Goal: Task Accomplishment & Management: Complete application form

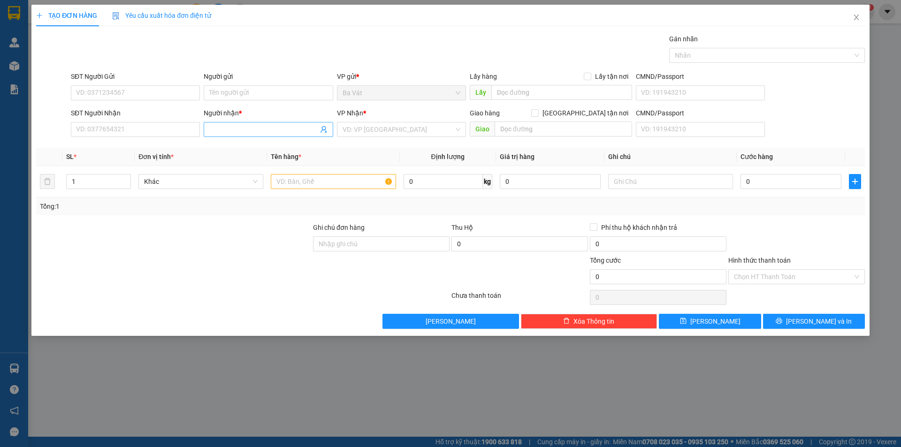
click at [231, 131] on input "Người nhận *" at bounding box center [263, 129] width 108 height 10
type input "sa"
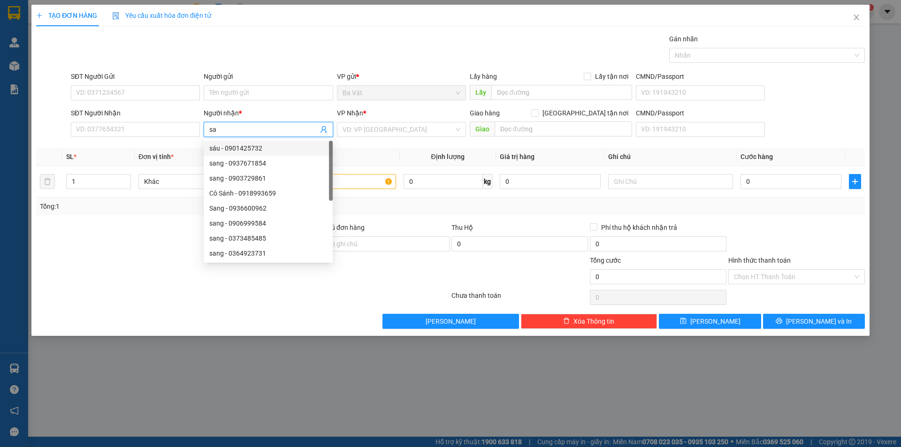
click at [227, 153] on div "sáu - 0901425732" at bounding box center [268, 148] width 118 height 10
type input "0901425732"
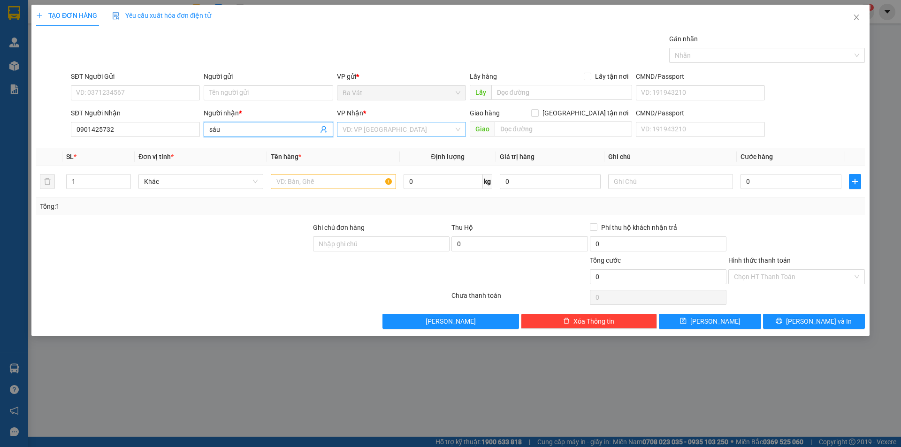
type input "sáu"
click at [361, 133] on input "search" at bounding box center [398, 129] width 111 height 14
click at [355, 191] on div "[GEOGRAPHIC_DATA]" at bounding box center [402, 193] width 118 height 10
click at [310, 181] on input "text" at bounding box center [333, 181] width 125 height 15
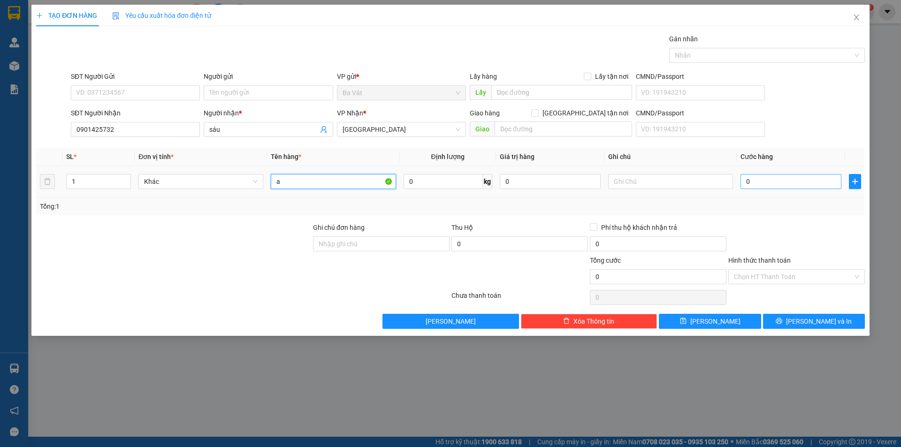
type input "a"
click at [765, 180] on input "0" at bounding box center [790, 181] width 101 height 15
type input "1"
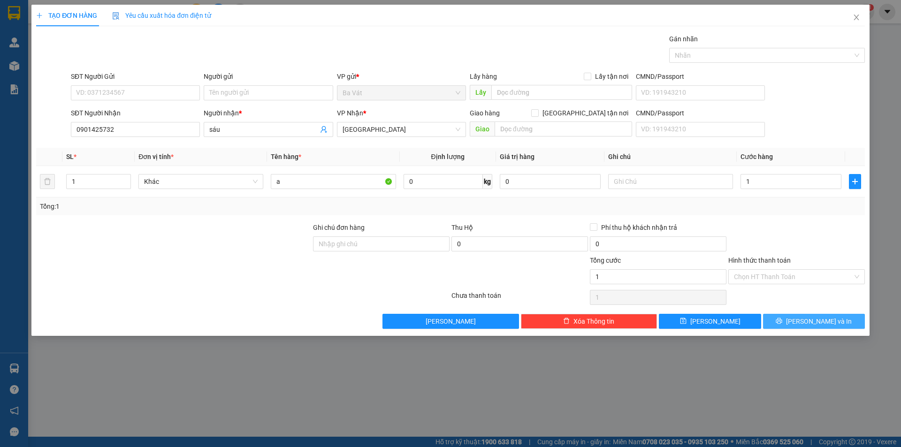
type input "1.000"
click at [782, 325] on span "printer" at bounding box center [779, 322] width 7 height 8
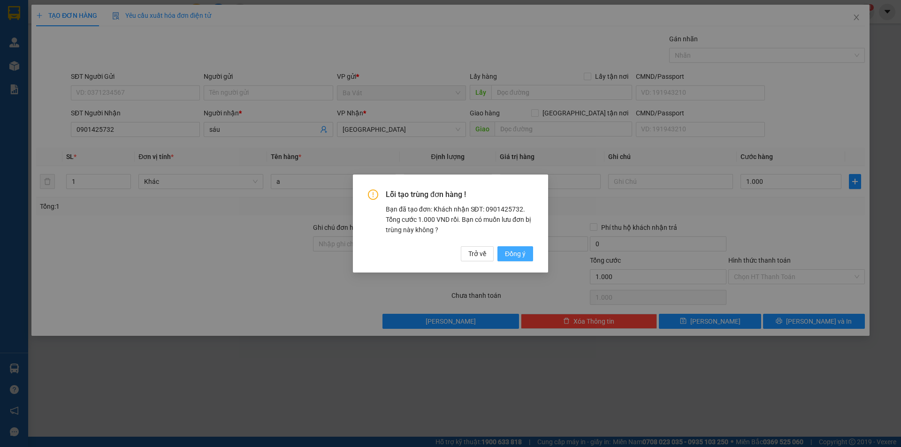
click at [506, 249] on span "Đồng ý" at bounding box center [515, 254] width 21 height 10
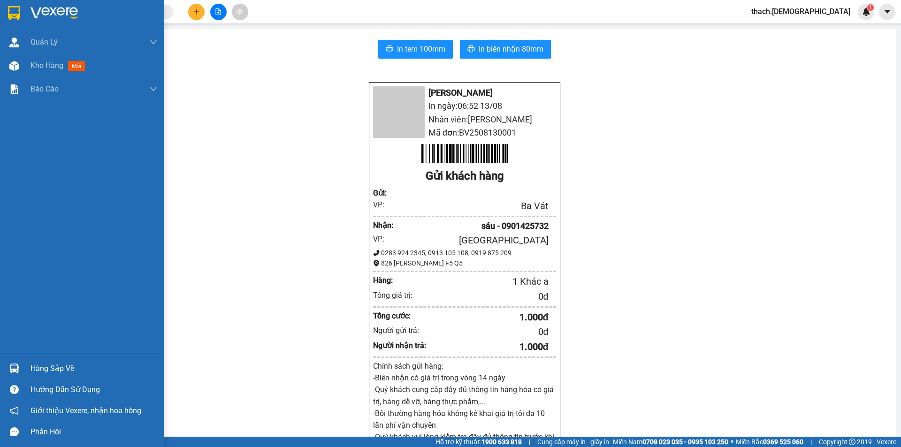
click at [41, 366] on div "Hàng sắp về" at bounding box center [94, 369] width 127 height 14
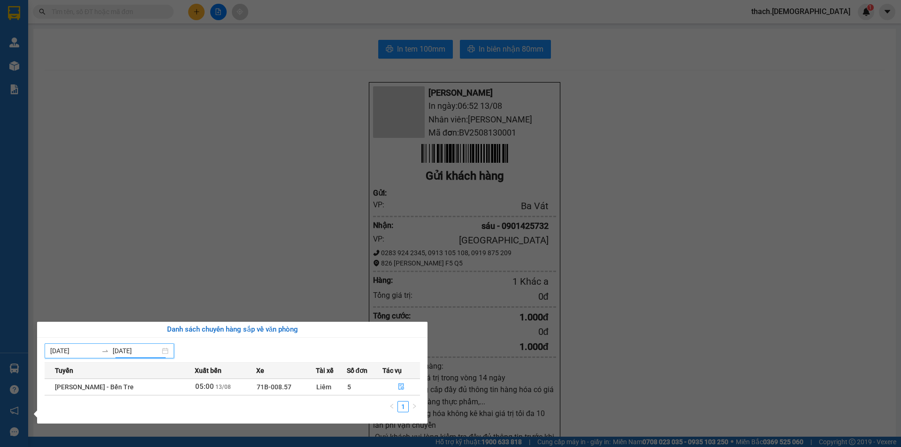
click at [138, 349] on input "[DATE]" at bounding box center [136, 351] width 47 height 10
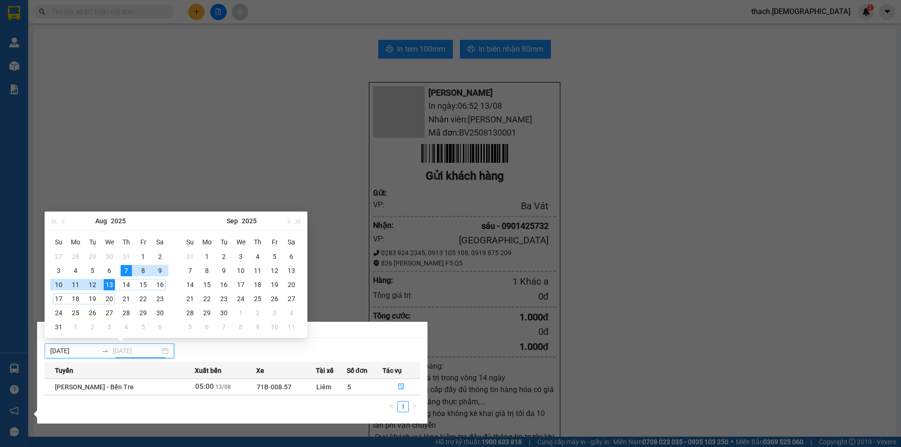
type input "[DATE]"
click at [112, 284] on div "13" at bounding box center [109, 284] width 11 height 11
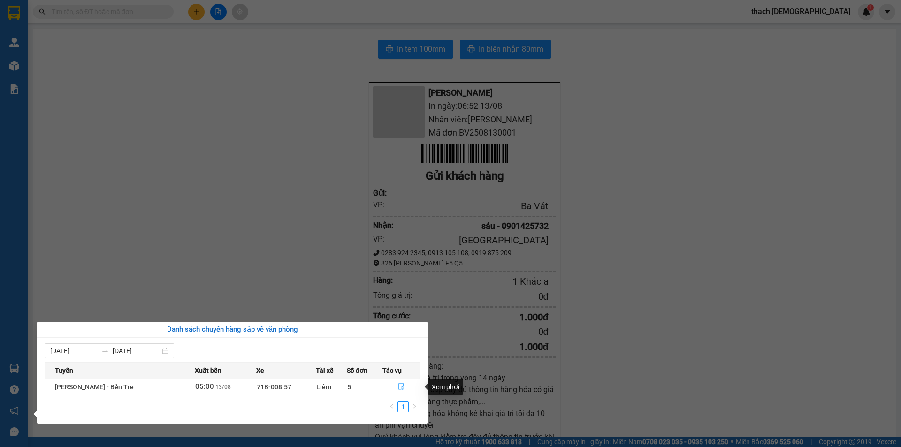
click at [398, 388] on icon "file-done" at bounding box center [401, 386] width 7 height 7
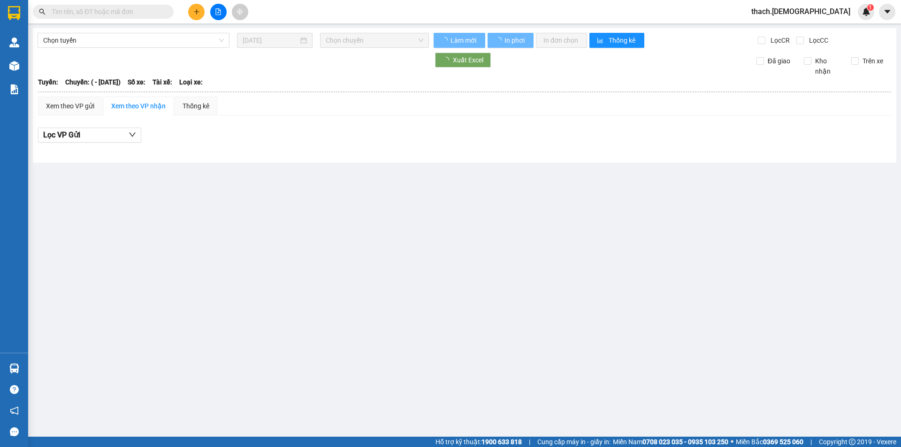
type input "[DATE]"
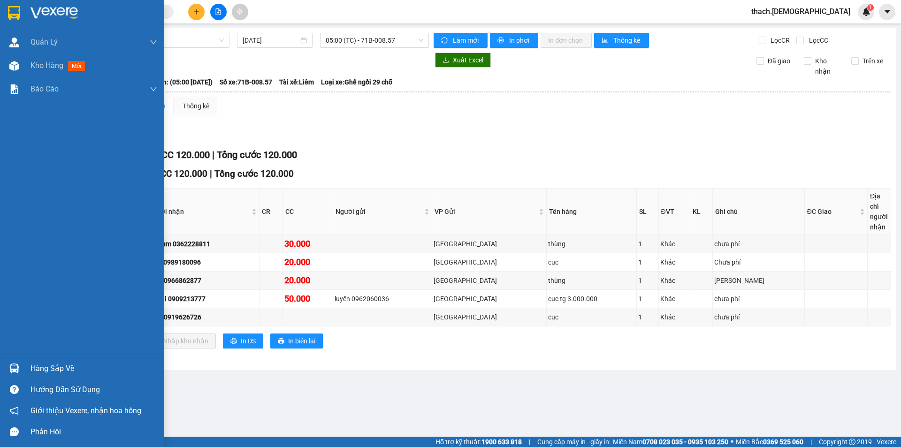
click at [30, 363] on div "Hàng sắp về" at bounding box center [82, 368] width 164 height 21
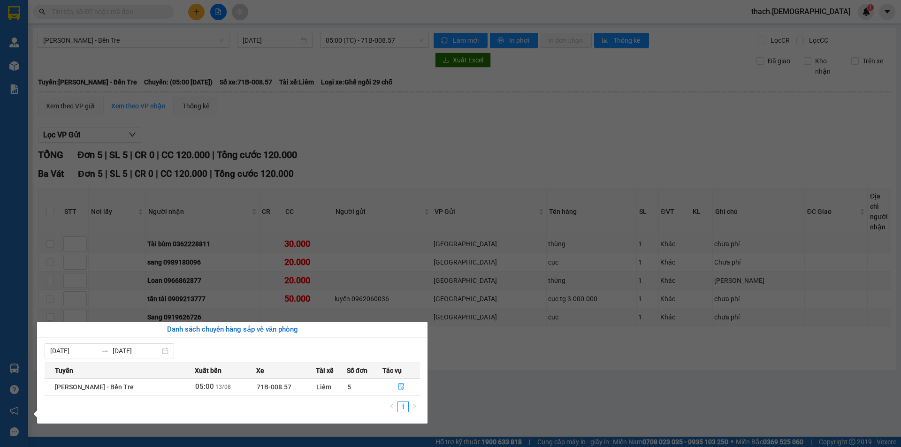
click at [552, 361] on section "Kết quả tìm kiếm ( 0 ) Bộ lọc No Data thach.bahai 1 Quản Lý Quản lý khách hàng …" at bounding box center [450, 223] width 901 height 447
